Goal: Task Accomplishment & Management: Use online tool/utility

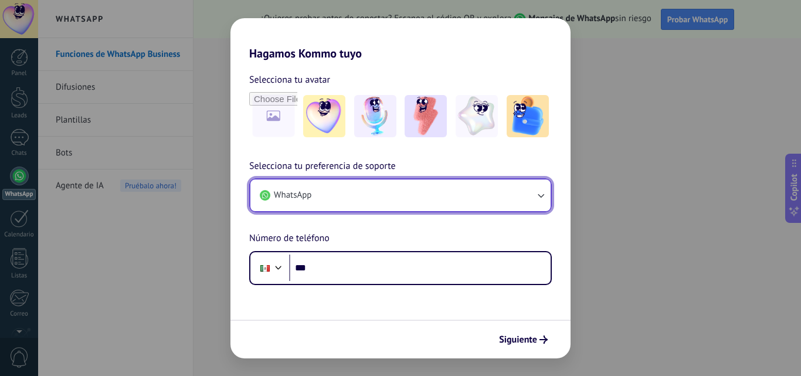
click at [326, 205] on button "WhatsApp" at bounding box center [400, 195] width 300 height 32
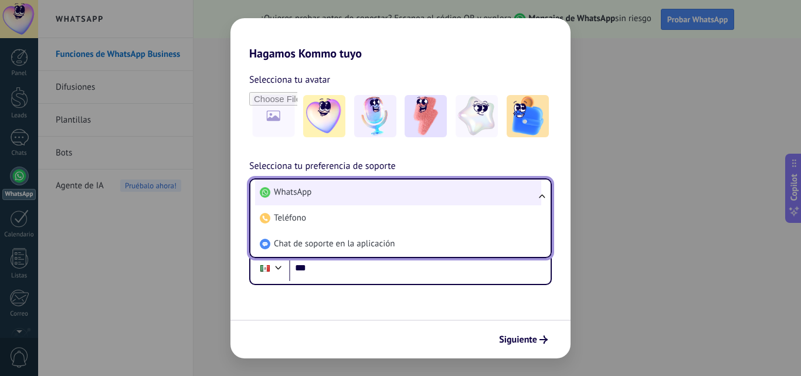
click at [327, 198] on li "WhatsApp" at bounding box center [398, 192] width 286 height 26
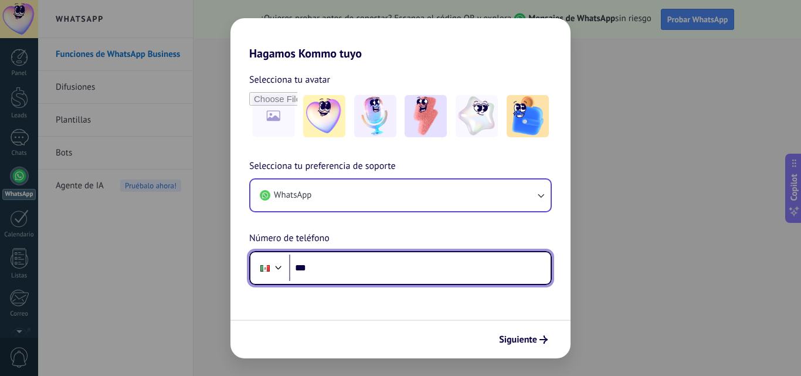
click at [341, 273] on input "***" at bounding box center [420, 268] width 262 height 27
type input "**********"
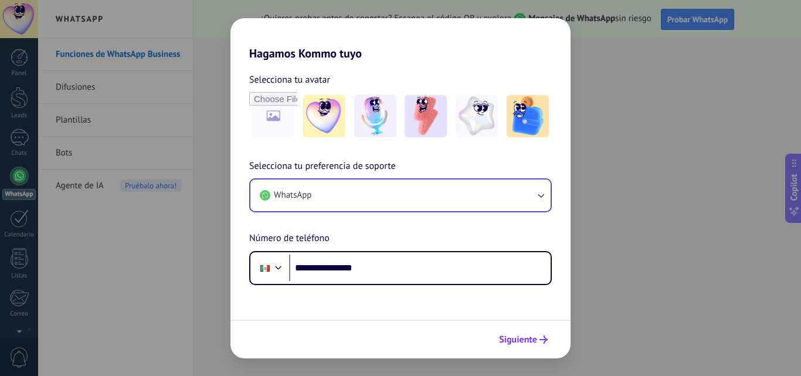
click at [510, 340] on span "Siguiente" at bounding box center [518, 340] width 38 height 8
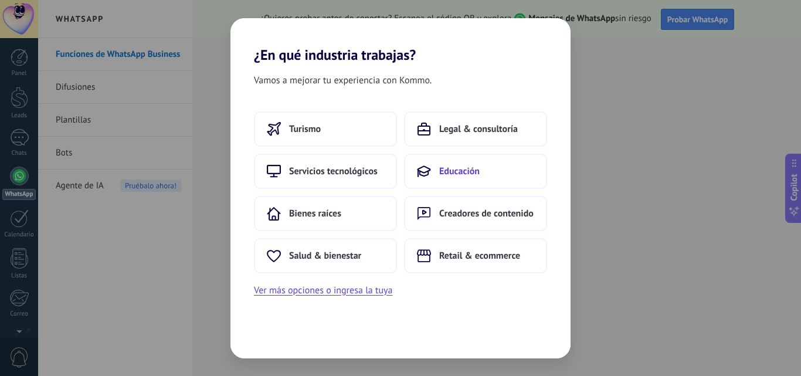
click at [474, 170] on span "Educación" at bounding box center [459, 171] width 40 height 12
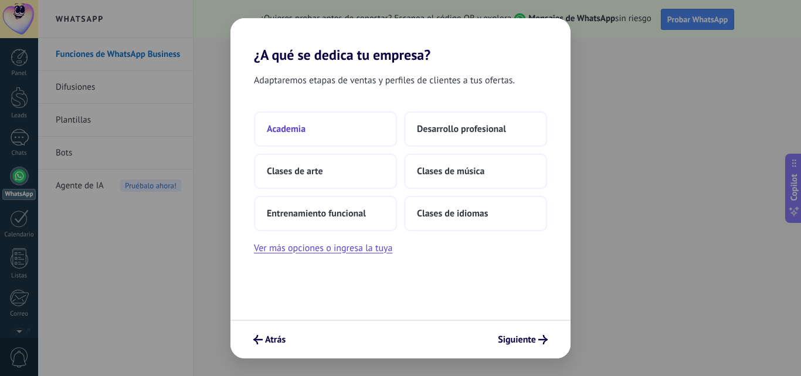
click at [325, 136] on button "Academia" at bounding box center [325, 128] width 143 height 35
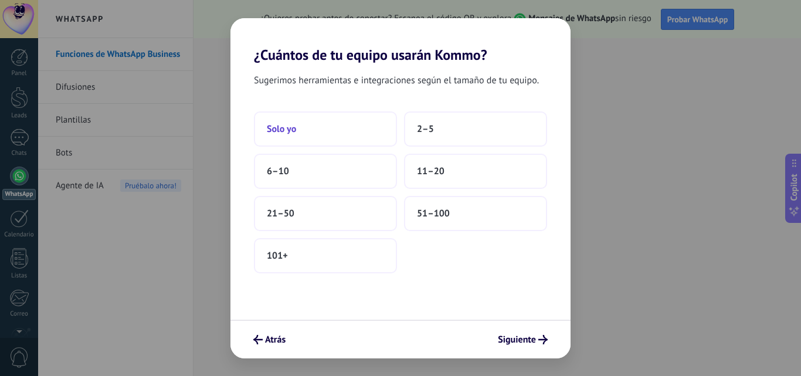
click at [345, 131] on button "Solo yo" at bounding box center [325, 128] width 143 height 35
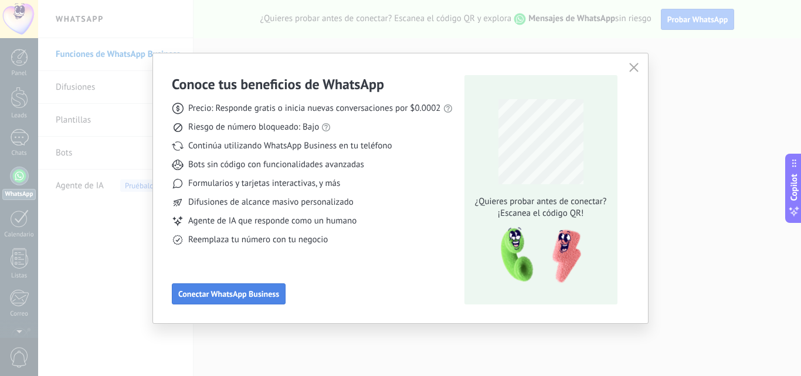
click at [236, 298] on span "Conectar WhatsApp Business" at bounding box center [228, 294] width 101 height 8
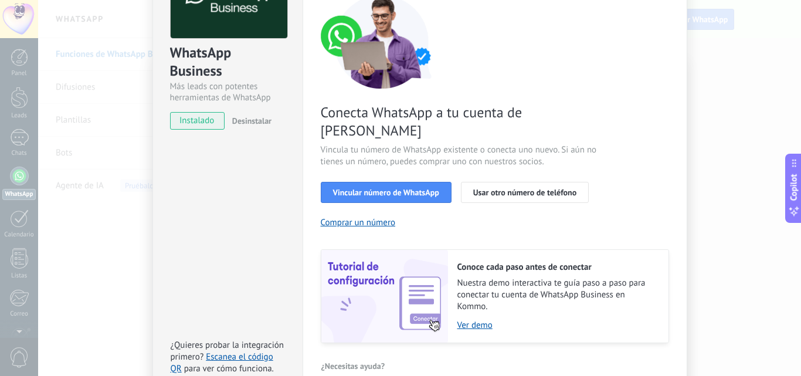
scroll to position [117, 0]
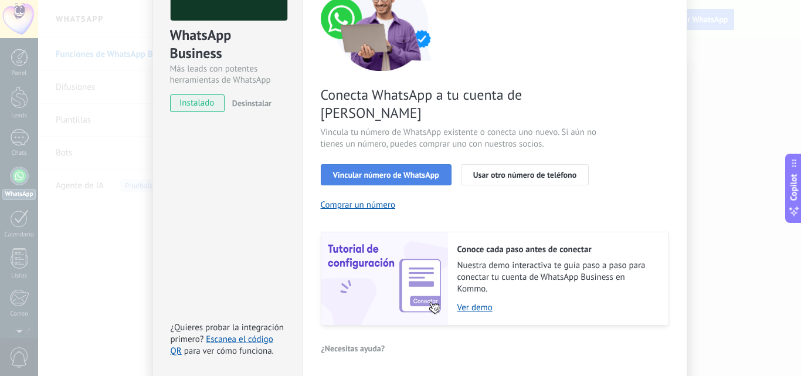
click at [396, 171] on span "Vincular número de WhatsApp" at bounding box center [386, 175] width 106 height 8
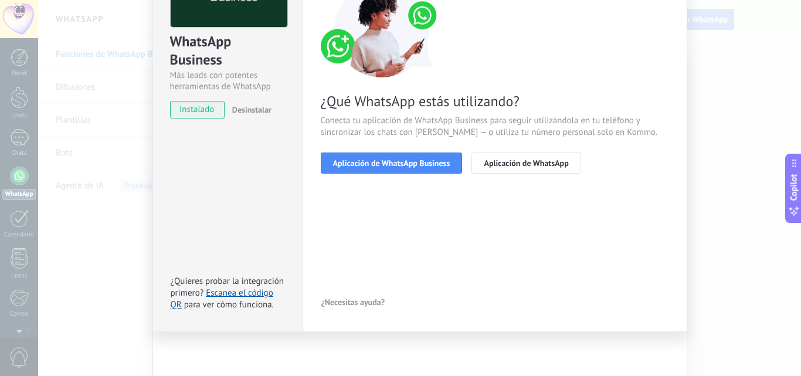
scroll to position [111, 0]
click at [404, 168] on button "Aplicación de WhatsApp Business" at bounding box center [392, 163] width 142 height 21
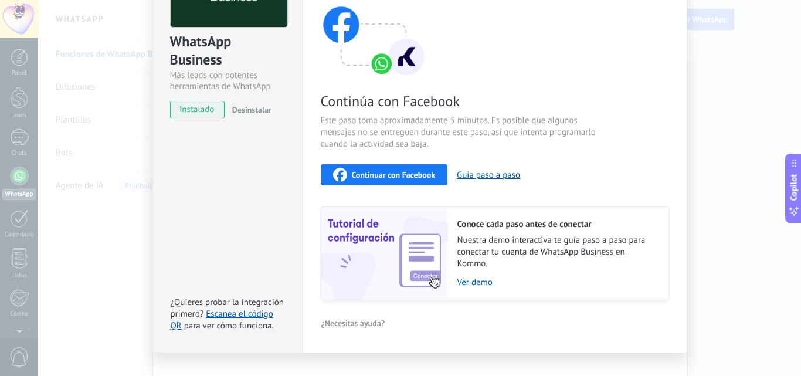
click at [404, 175] on span "Continuar con Facebook" at bounding box center [394, 175] width 84 height 8
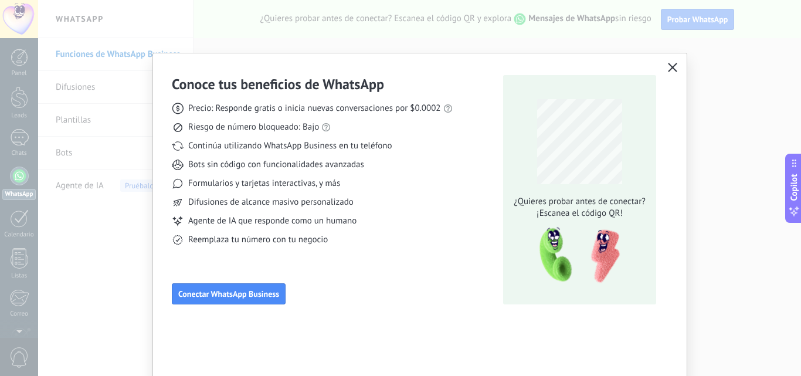
click at [670, 62] on button "button" at bounding box center [672, 68] width 15 height 16
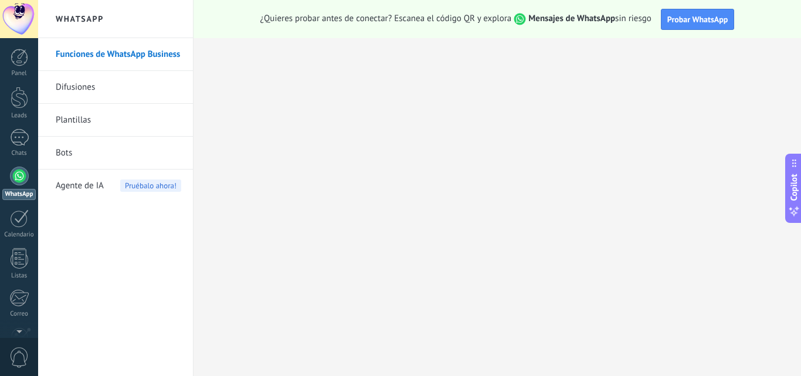
scroll to position [112, 0]
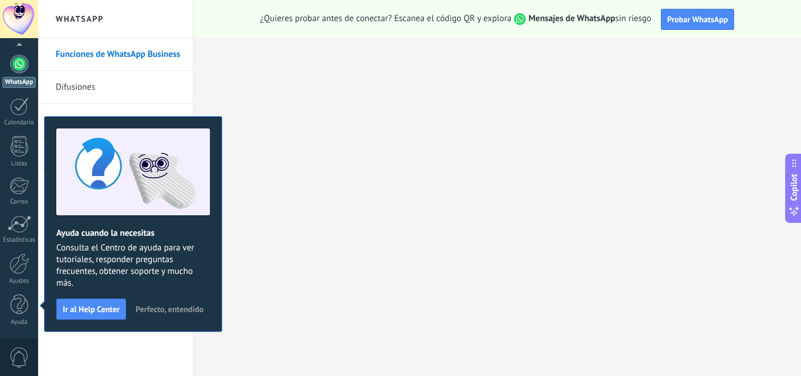
click at [18, 63] on div at bounding box center [19, 64] width 19 height 19
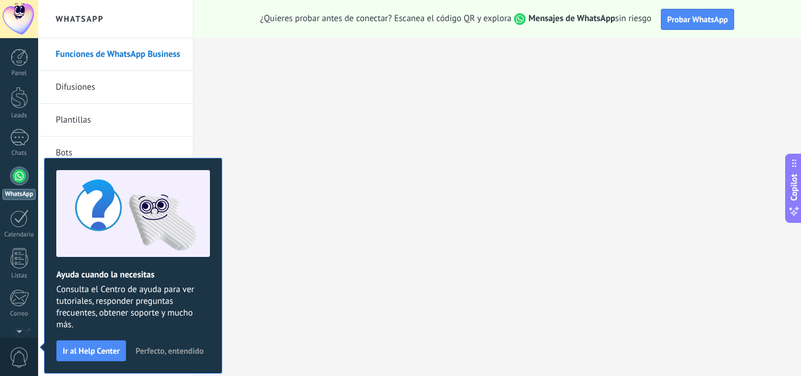
click at [144, 353] on span "Perfecto, entendido" at bounding box center [170, 351] width 68 height 8
